Goal: Task Accomplishment & Management: Use online tool/utility

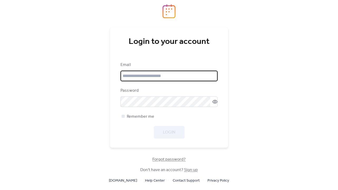
type input "**********"
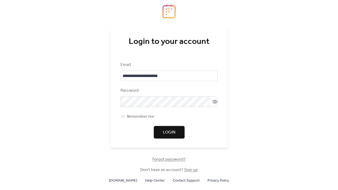
click at [166, 133] on div "Login" at bounding box center [168, 132] width 97 height 13
click at [170, 130] on span "Login" at bounding box center [169, 133] width 12 height 6
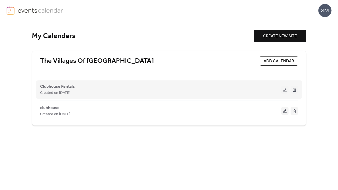
click at [102, 91] on div "Created on [DATE]" at bounding box center [160, 93] width 241 height 6
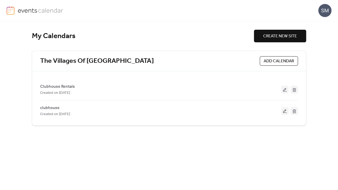
drag, startPoint x: 282, startPoint y: 91, endPoint x: 278, endPoint y: 92, distance: 4.4
click at [282, 91] on button at bounding box center [284, 90] width 7 height 8
